Goal: Entertainment & Leisure: Consume media (video, audio)

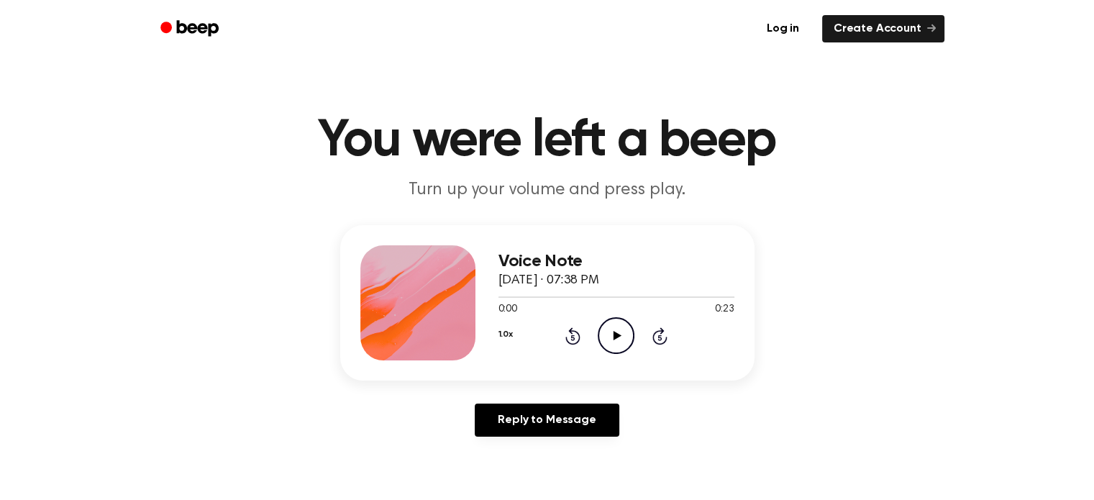
click at [611, 341] on icon "Play Audio" at bounding box center [616, 335] width 37 height 37
click at [623, 336] on icon "Play Audio" at bounding box center [616, 335] width 37 height 37
drag, startPoint x: 626, startPoint y: 324, endPoint x: 618, endPoint y: 326, distance: 8.2
drag, startPoint x: 618, startPoint y: 326, endPoint x: 611, endPoint y: 339, distance: 14.6
click at [611, 339] on icon "Play Audio" at bounding box center [616, 335] width 37 height 37
